Goal: Information Seeking & Learning: Find specific fact

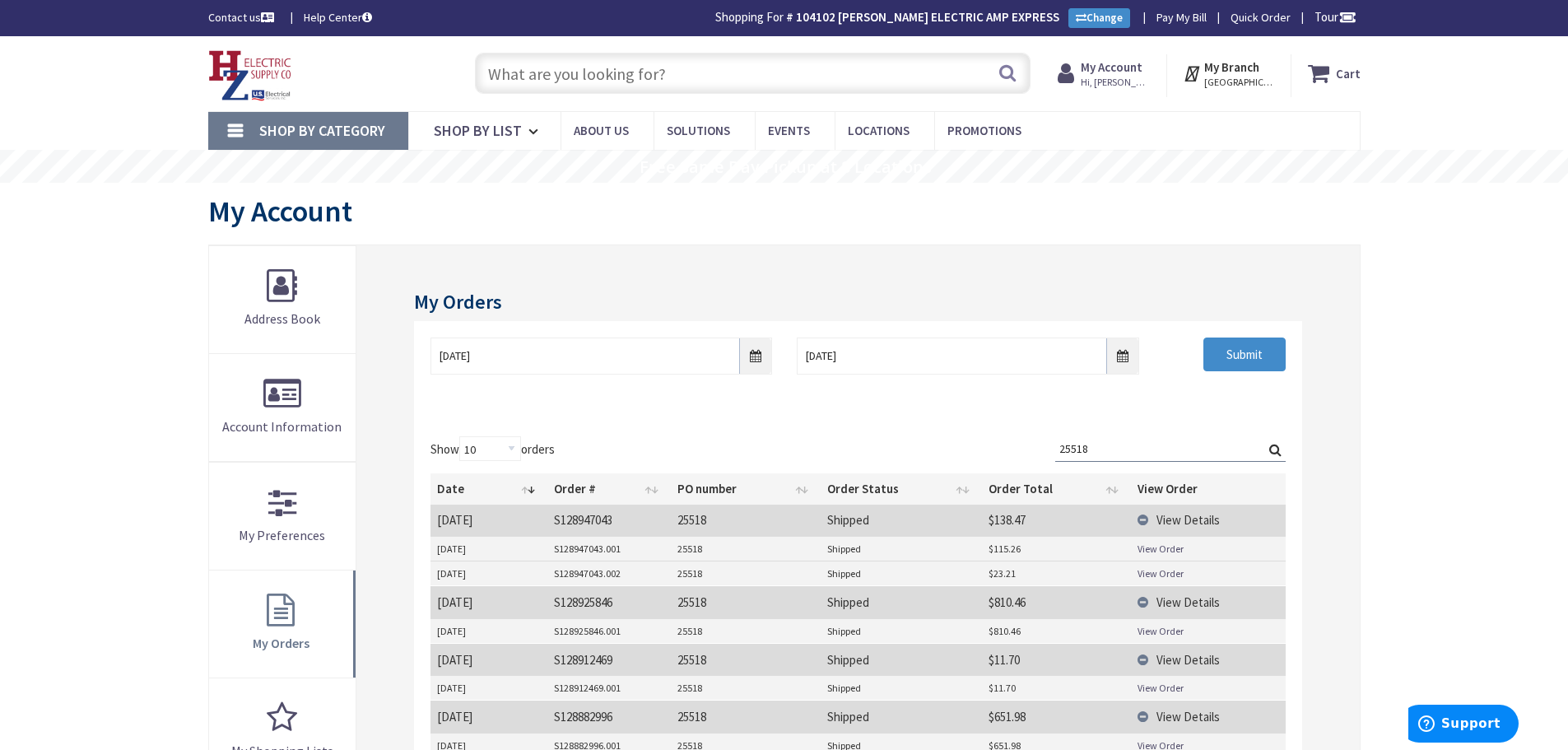
click at [673, 76] on input "text" at bounding box center [753, 73] width 556 height 41
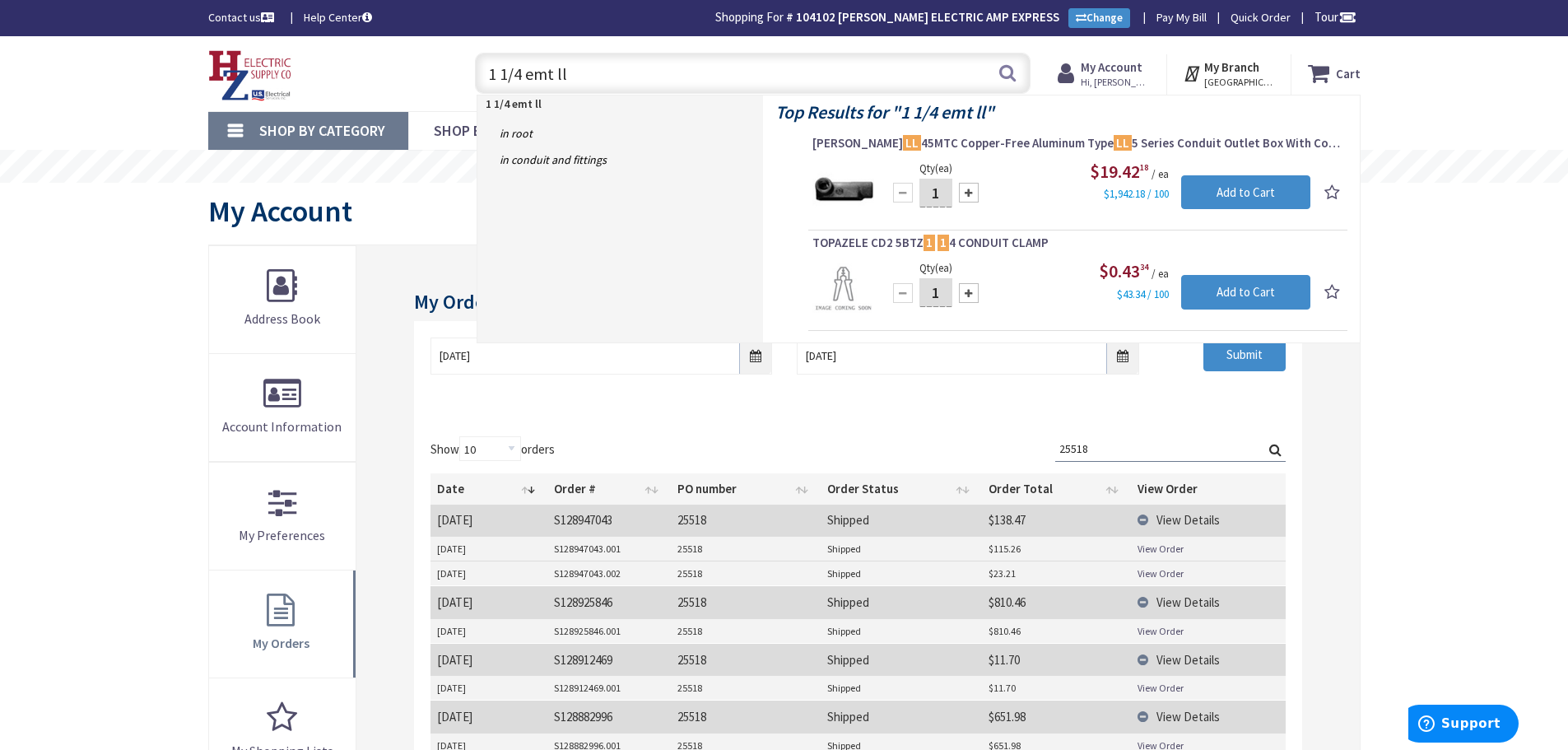
drag, startPoint x: 571, startPoint y: 70, endPoint x: 149, endPoint y: 61, distance: 422.1
click at [157, 61] on div "Skip to Content Toggle Nav 1 1/4 emt ll 1 1/4 emt ll Search Cart My Cart Close" at bounding box center [784, 73] width 1568 height 75
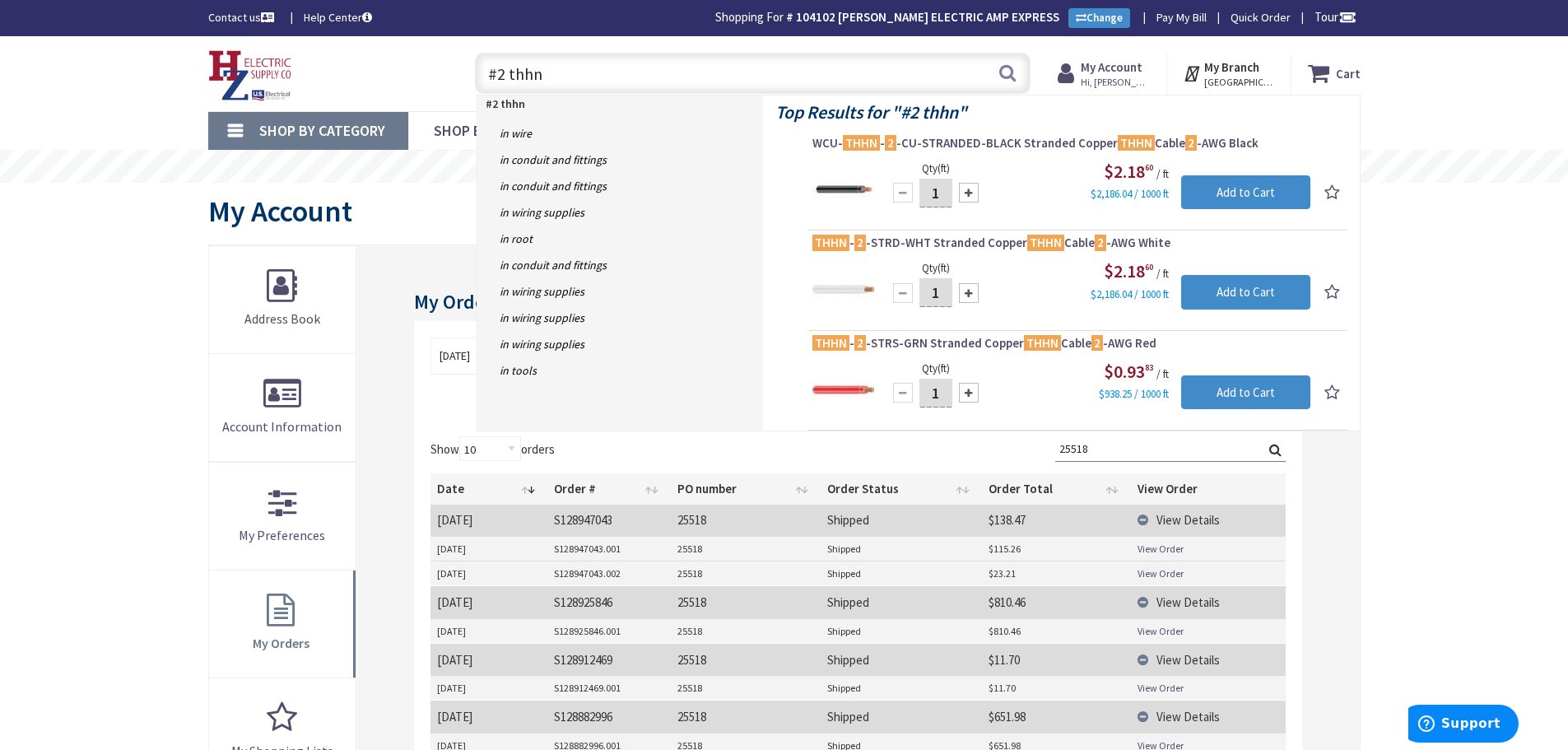
click at [503, 71] on input "#2 thhn" at bounding box center [753, 73] width 556 height 41
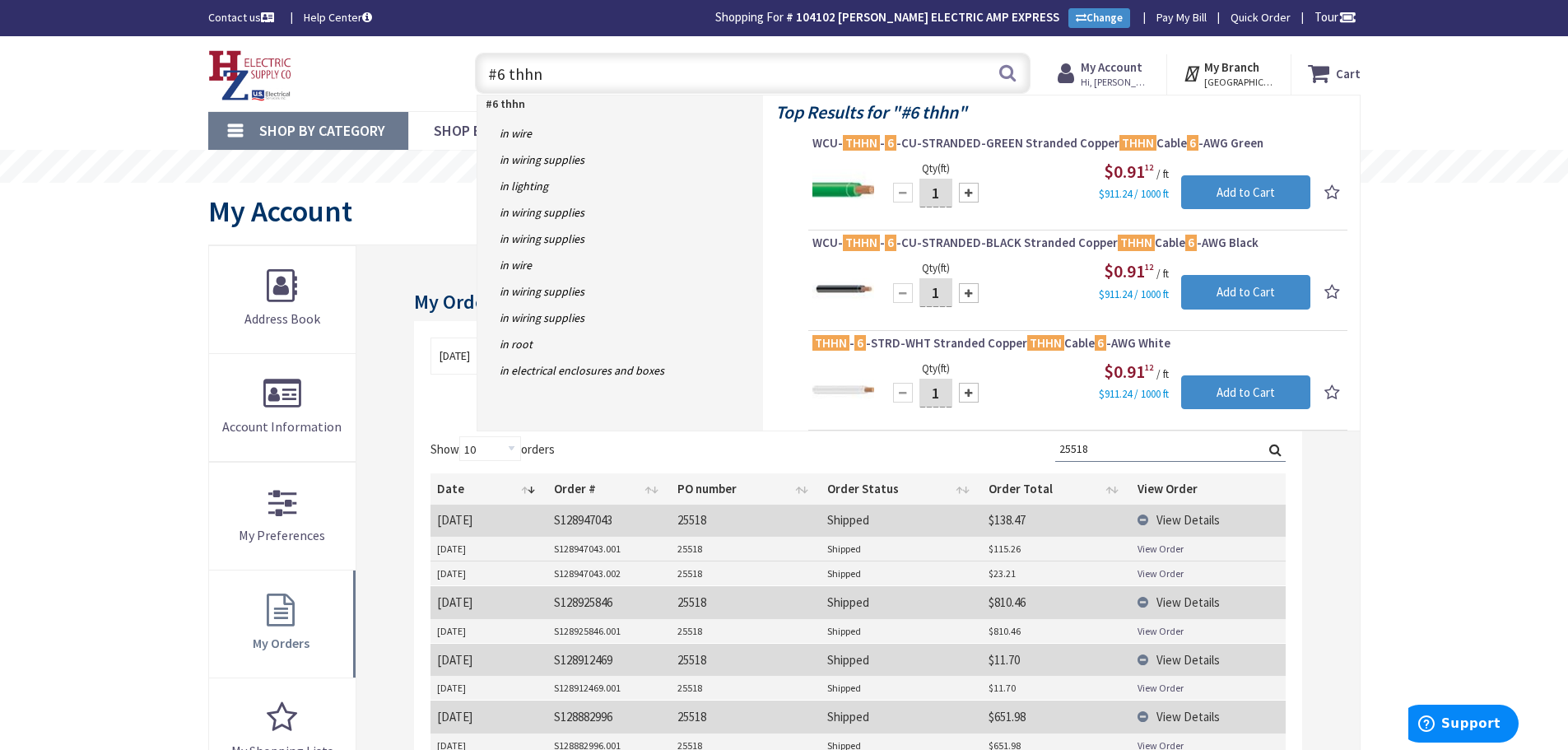
drag, startPoint x: 563, startPoint y: 86, endPoint x: 2, endPoint y: 2, distance: 567.3
click at [6, 3] on body "Accessibility Screen-Reader Guide, Feedback, and Issue Reporting | New window L…" at bounding box center [784, 675] width 1568 height 1351
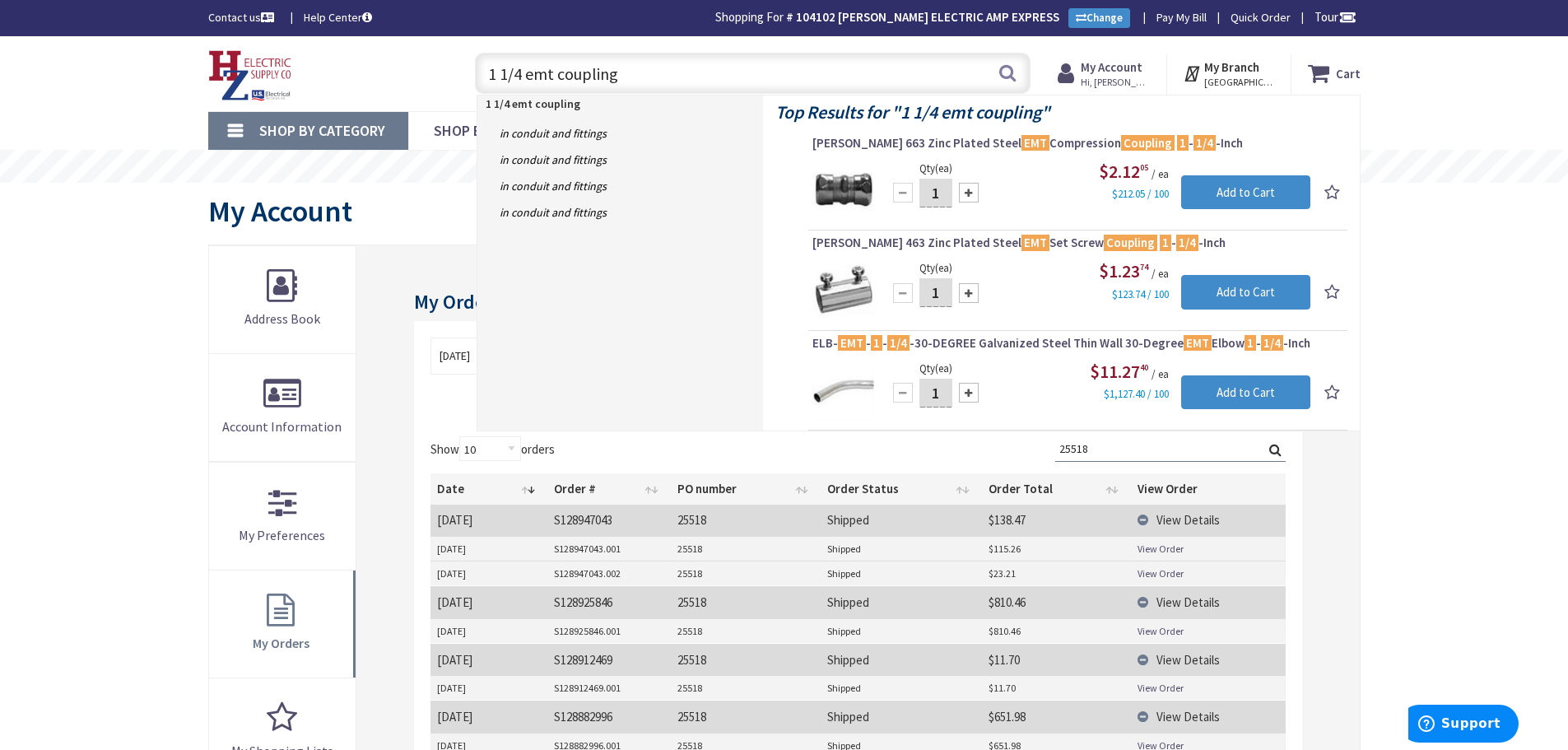
click at [550, 81] on input "1 1/4 emt coupling" at bounding box center [753, 73] width 556 height 41
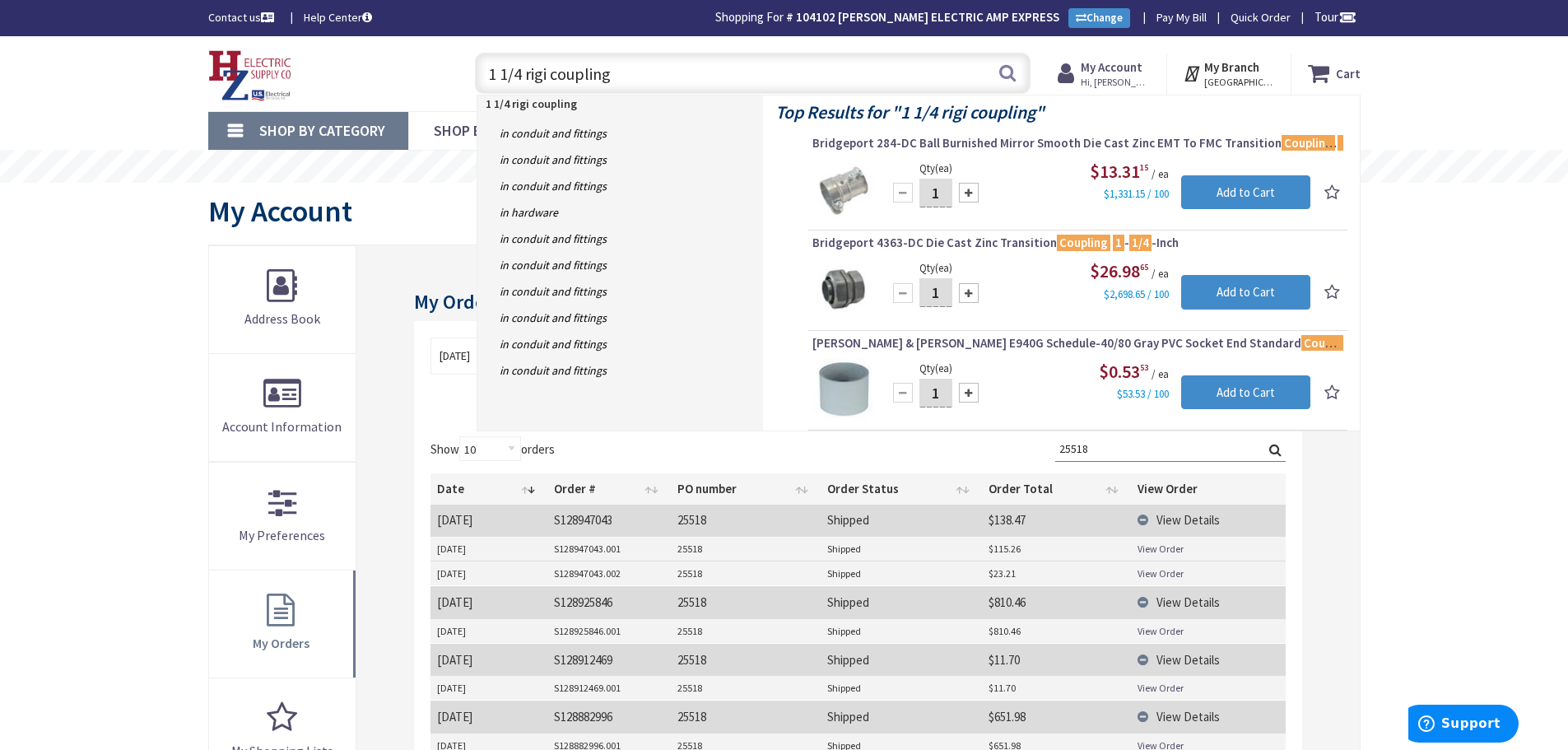
type input "1 1/4 rigid coupling"
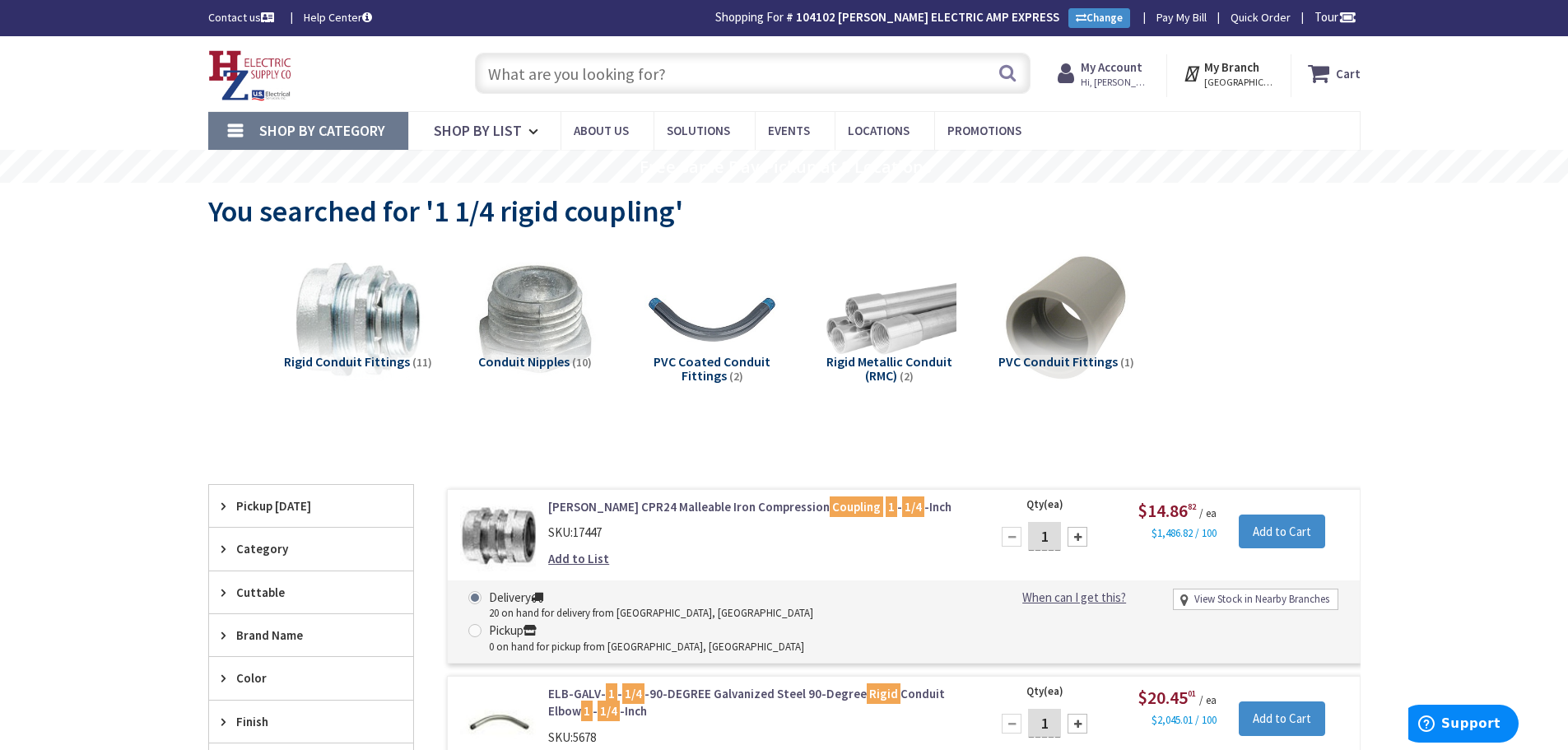
click at [506, 81] on input "text" at bounding box center [753, 73] width 556 height 41
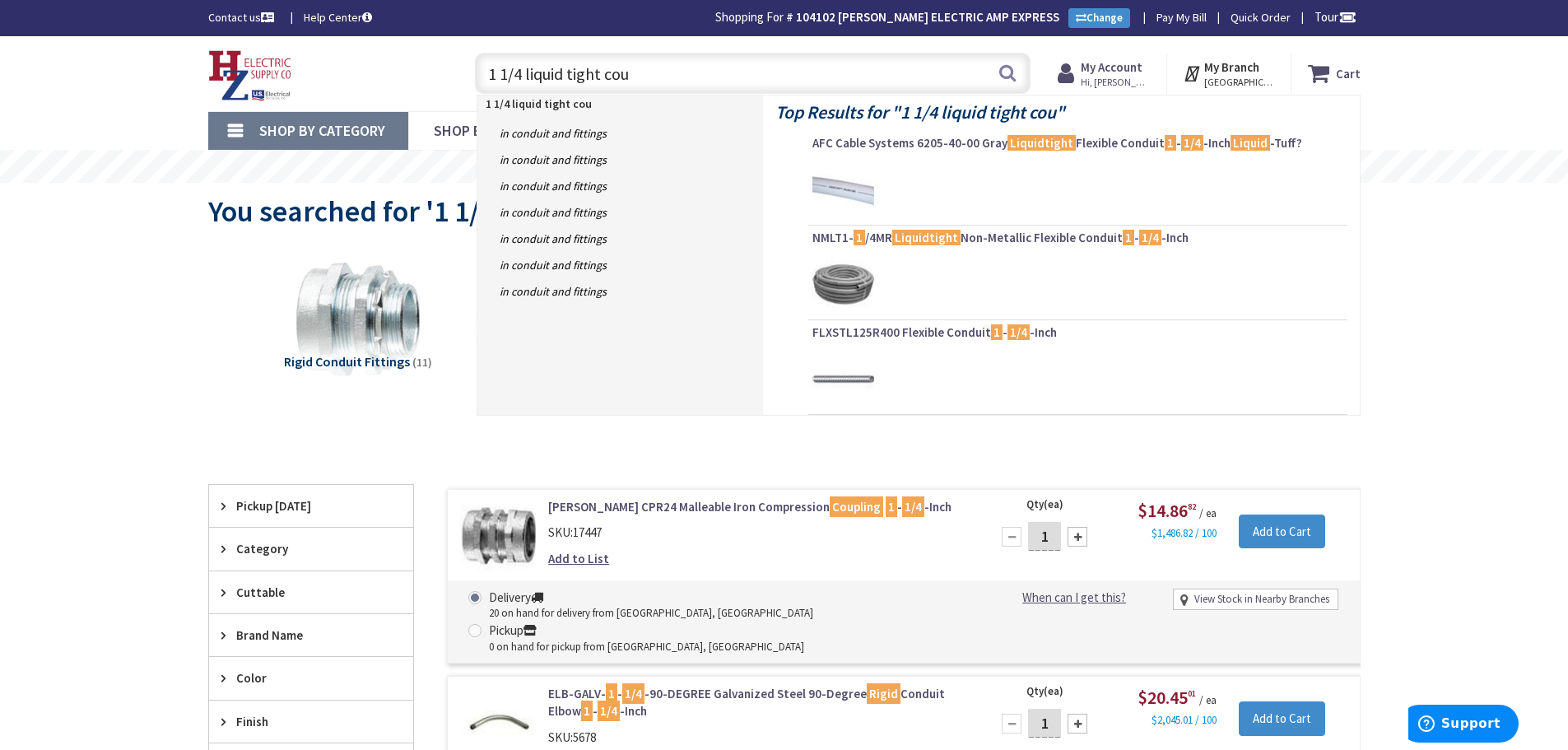
type input "1 1/4 liquid tight coup"
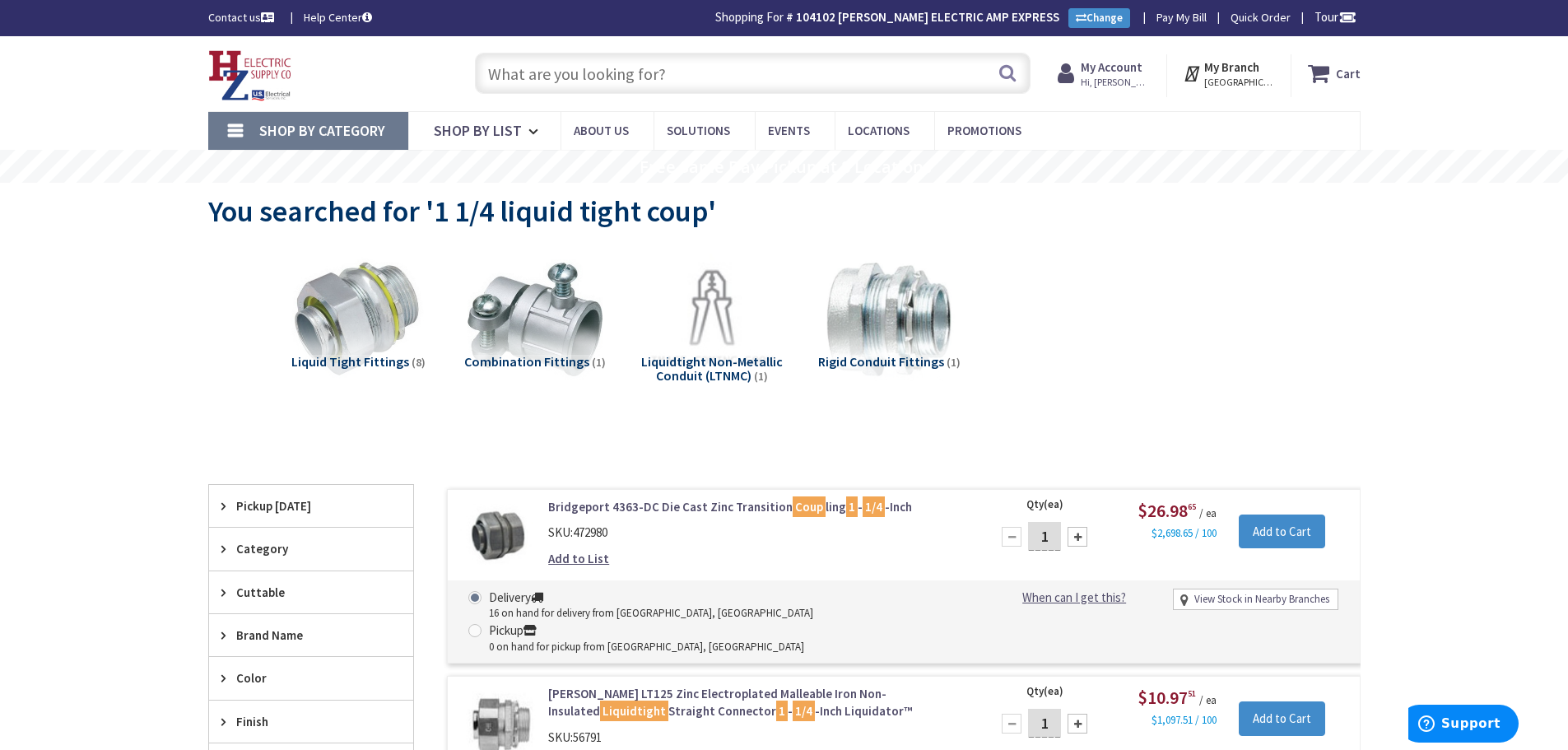
drag, startPoint x: 494, startPoint y: 86, endPoint x: 524, endPoint y: 88, distance: 30.1
click at [499, 86] on input "text" at bounding box center [753, 73] width 556 height 41
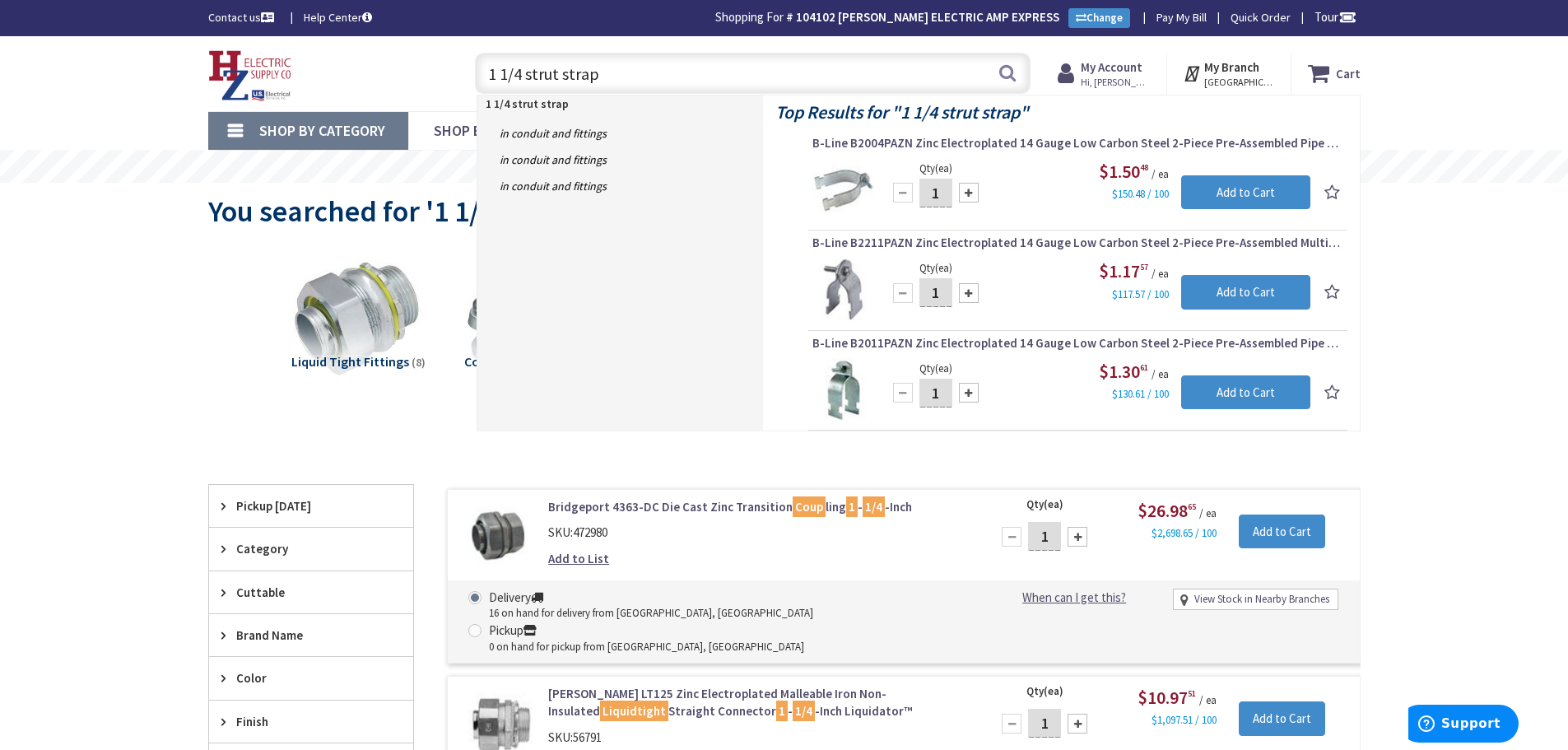
drag, startPoint x: 592, startPoint y: 69, endPoint x: 261, endPoint y: 51, distance: 331.5
click at [255, 43] on div "Skip to Content Toggle Nav 1 1/4 strut strap 1 1/4 strut strap Search Cart My C…" at bounding box center [785, 73] width 1235 height 75
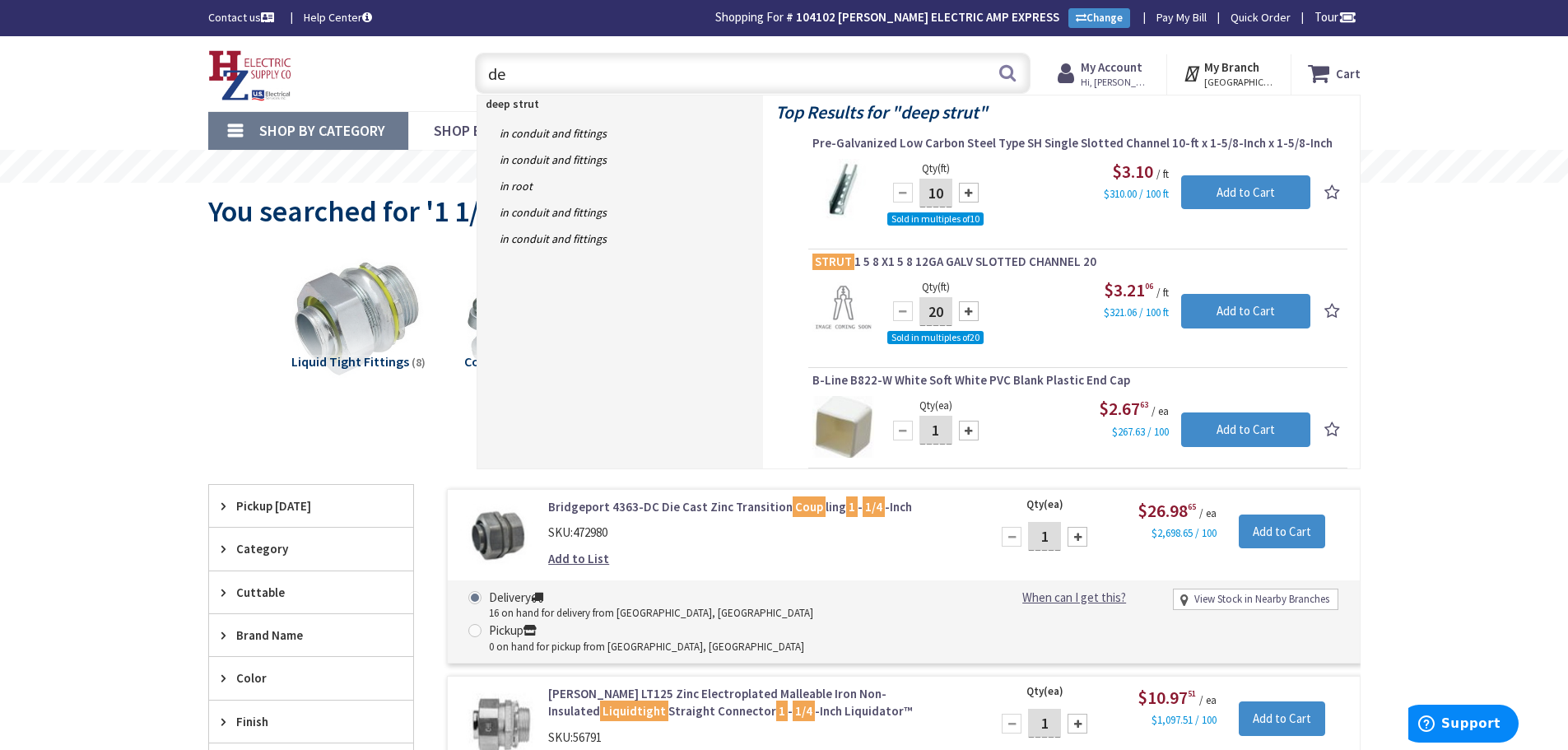
type input "d"
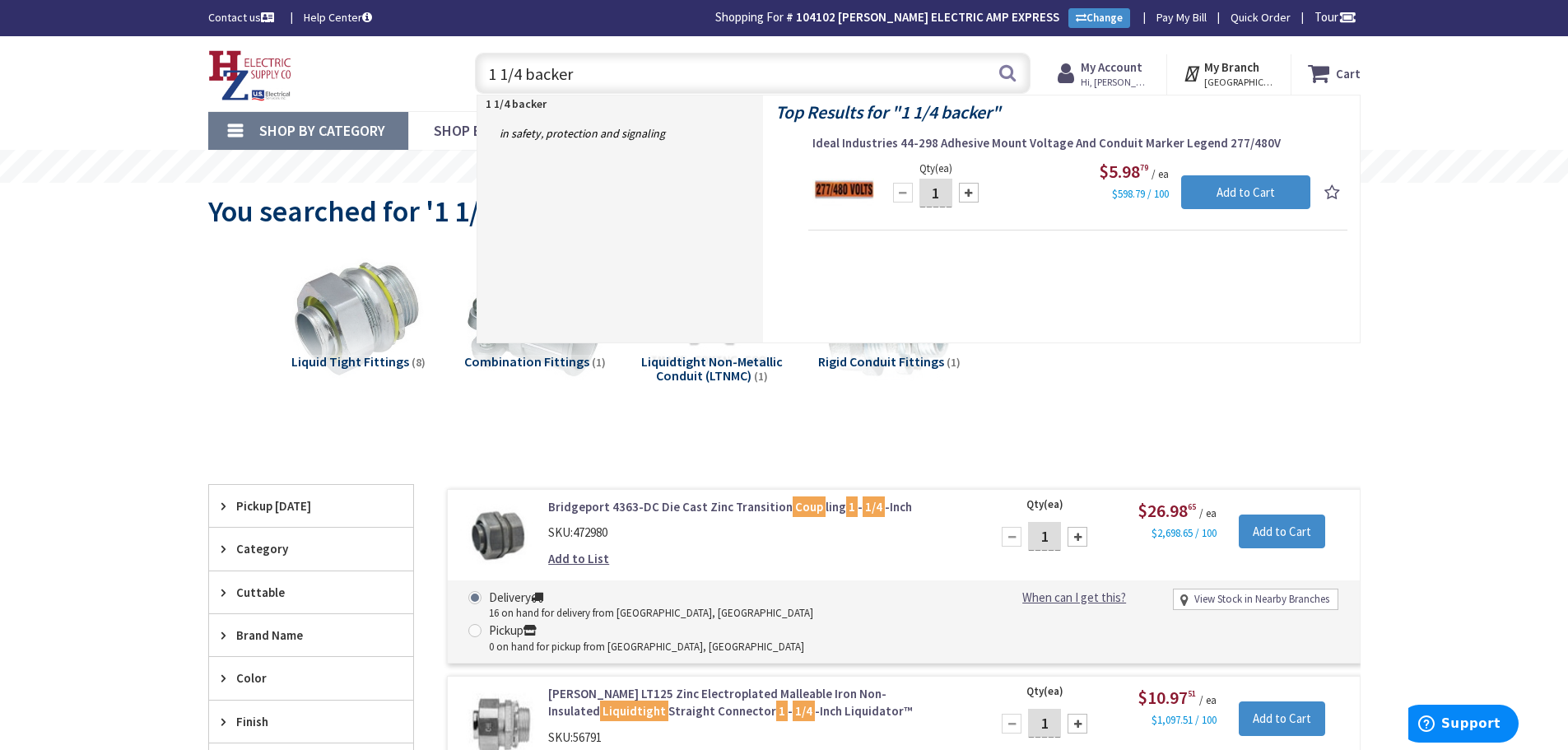
drag, startPoint x: 581, startPoint y: 77, endPoint x: 191, endPoint y: 104, distance: 390.9
click at [191, 98] on div "Skip to Content Toggle Nav 1 1/4 backer 1 1/4 backer Search Cart My Cart Close …" at bounding box center [785, 73] width 1235 height 75
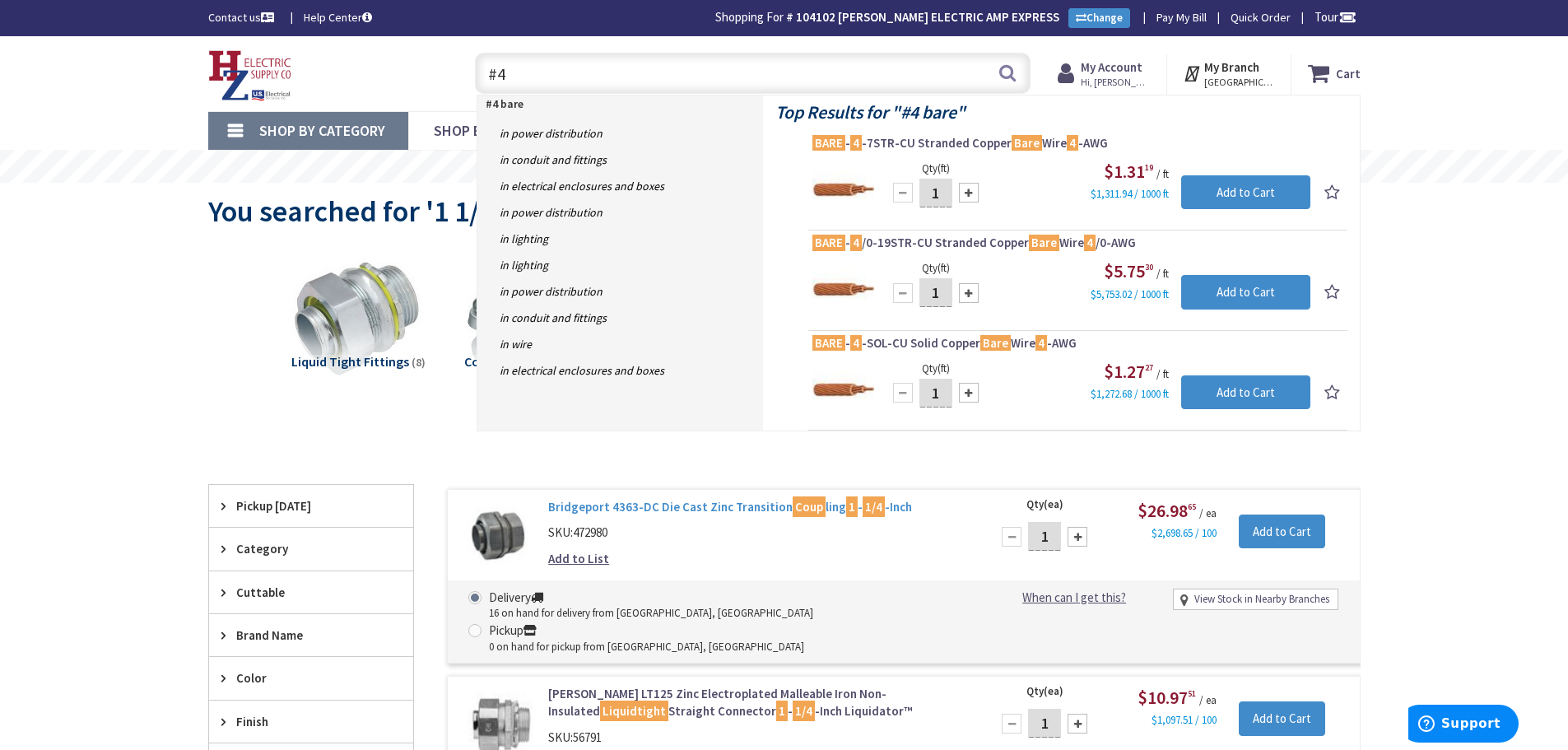
type input "#"
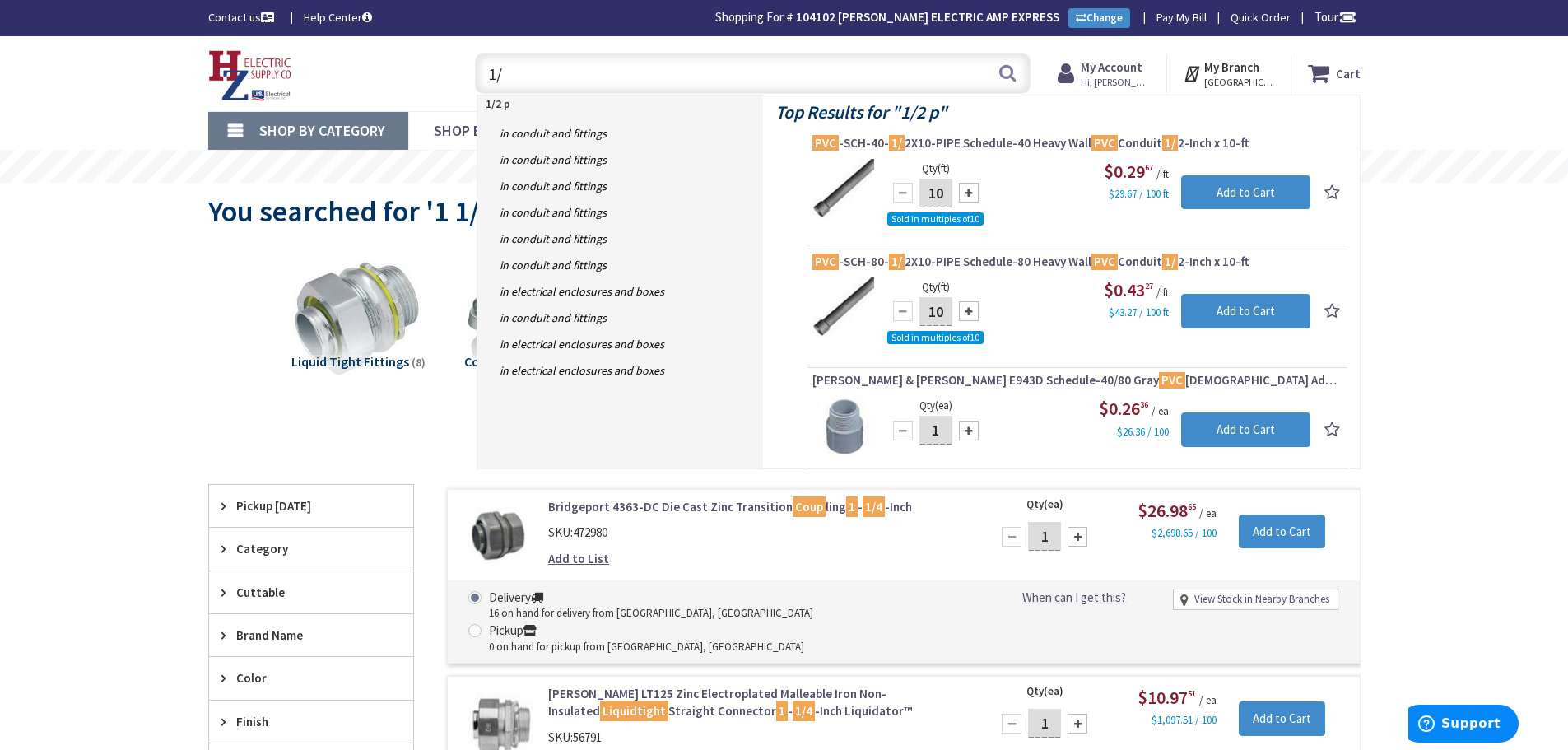
type input "1"
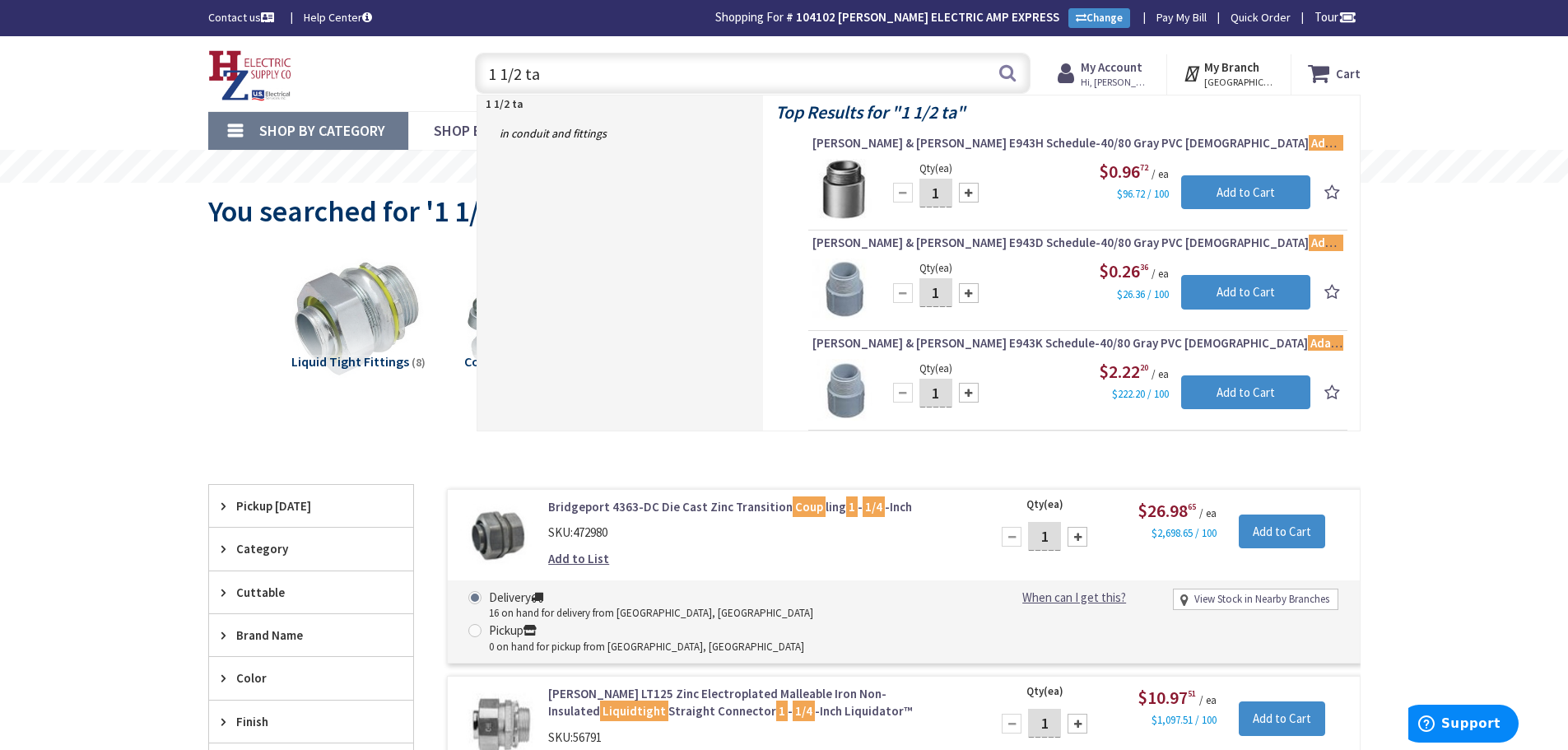
drag, startPoint x: 573, startPoint y: 72, endPoint x: 348, endPoint y: 76, distance: 225.0
click at [338, 73] on div "Toggle Nav 1 1/2 ta 1 1/2 ta Search Cart My Cart Close You have no items in you…" at bounding box center [784, 74] width 1177 height 55
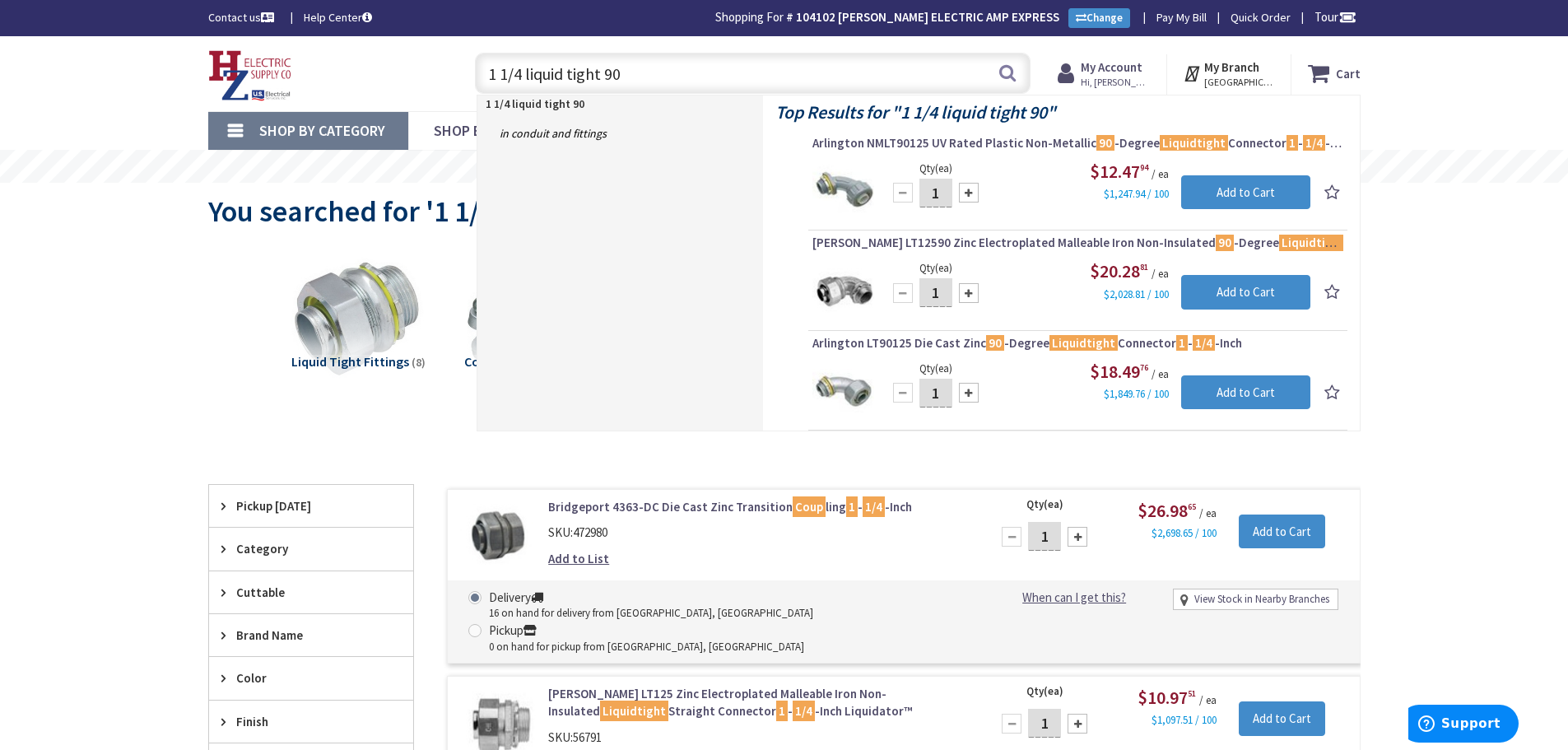
type input "1 1/4 liquid tight 90"
